Goal: Share content

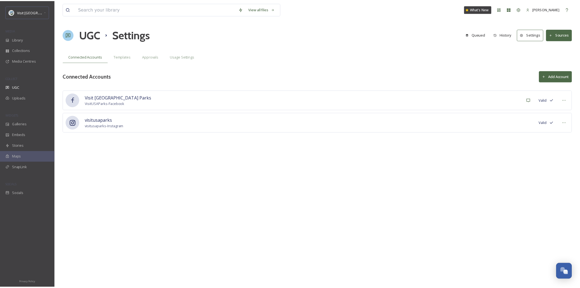
scroll to position [232, 0]
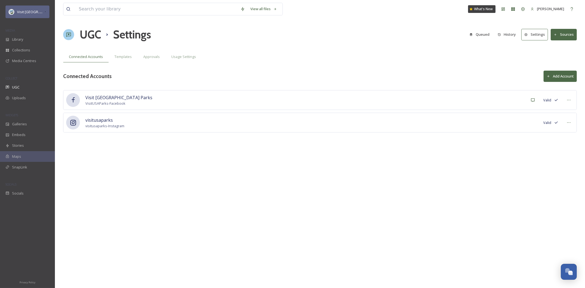
click at [23, 10] on span "Visit [GEOGRAPHIC_DATA] Parks" at bounding box center [43, 11] width 53 height 5
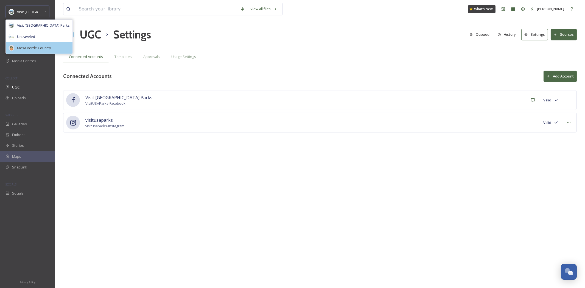
click at [24, 49] on span "Mesa Verde Country" at bounding box center [34, 47] width 34 height 5
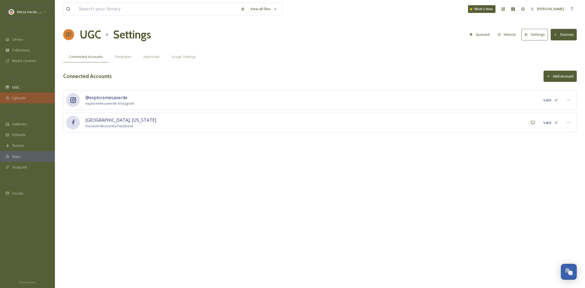
click at [13, 101] on div "Uploads" at bounding box center [27, 97] width 55 height 11
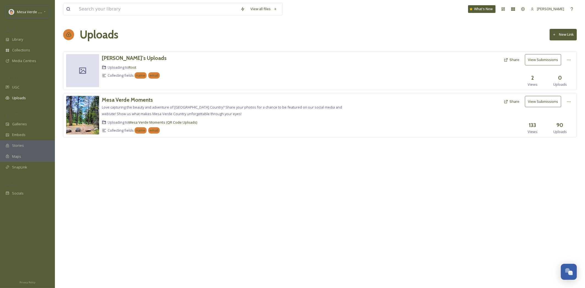
click at [538, 102] on button "View Submissions" at bounding box center [543, 101] width 36 height 11
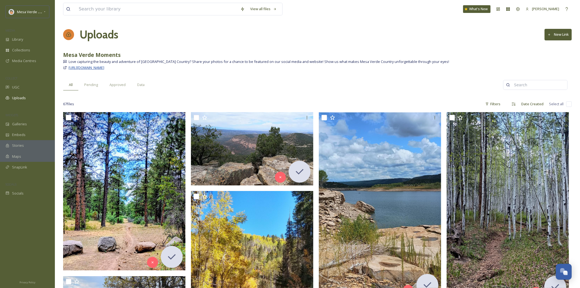
click at [104, 68] on span "[URL][DOMAIN_NAME]" at bounding box center [87, 67] width 36 height 5
